Goal: Information Seeking & Learning: Learn about a topic

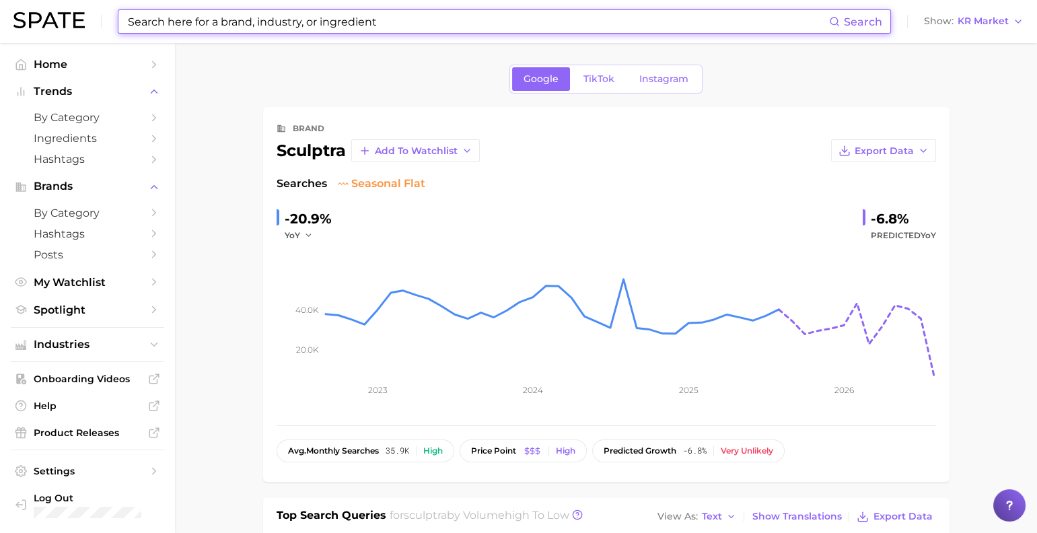
click at [456, 16] on input at bounding box center [478, 21] width 703 height 23
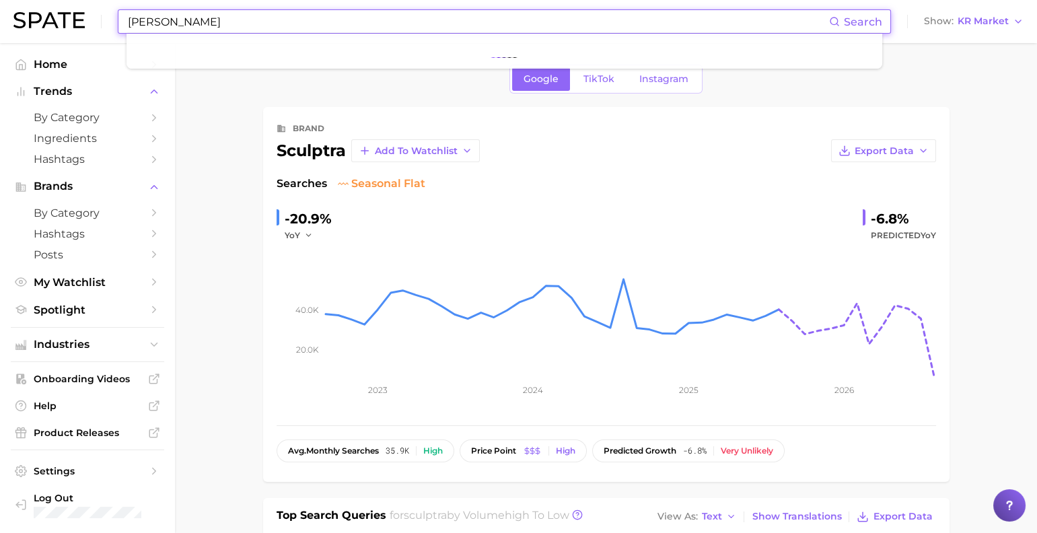
type input "히"
type input "Glow"
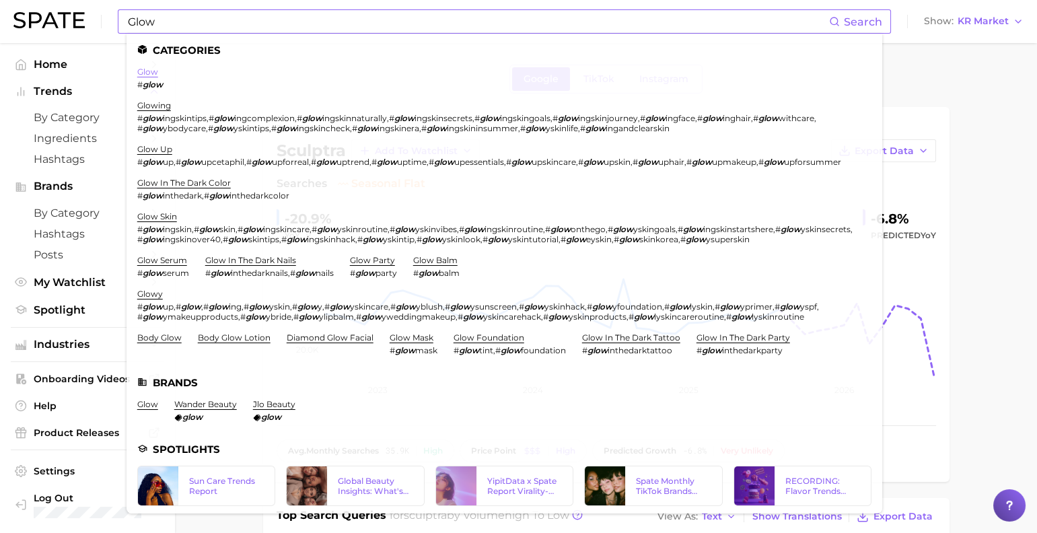
click at [158, 69] on link "glow" at bounding box center [147, 72] width 21 height 10
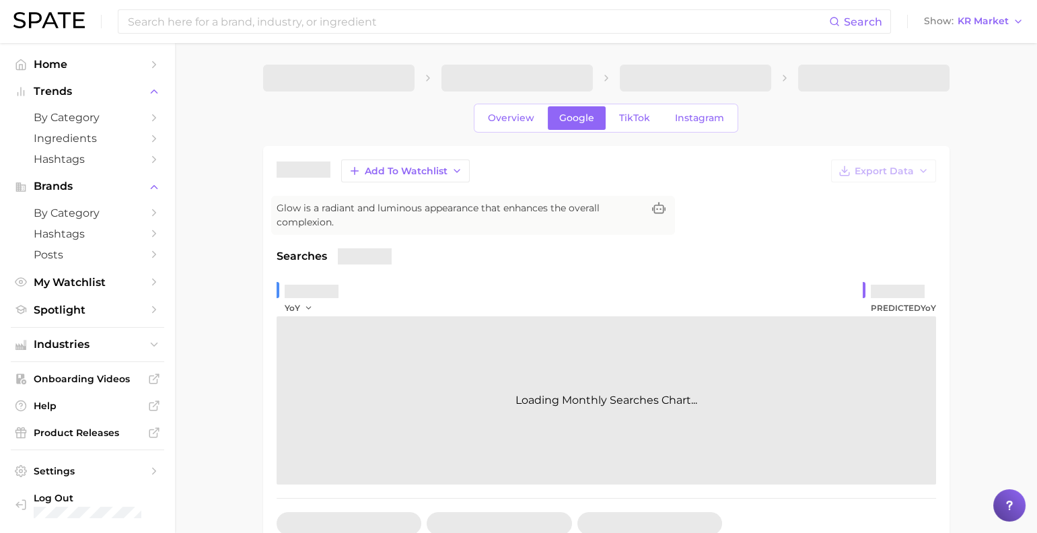
click at [162, 73] on nav "Home Trends by Category Ingredients Hashtags Brands by Category Hashtags Posts …" at bounding box center [87, 288] width 175 height 490
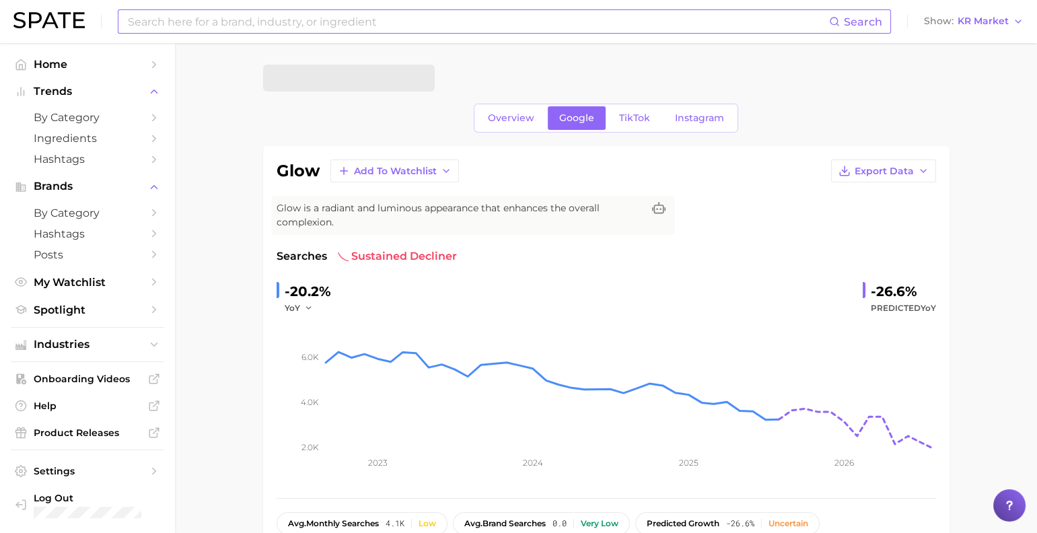
click at [393, 26] on input at bounding box center [478, 21] width 703 height 23
type input "페이팔"
